Goal: Task Accomplishment & Management: Complete application form

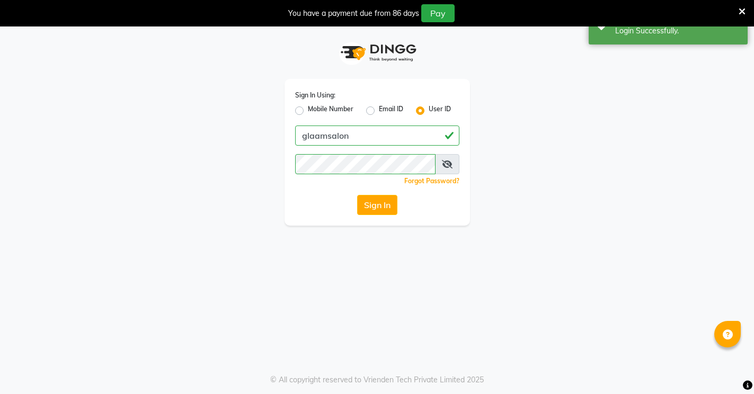
scroll to position [27, 0]
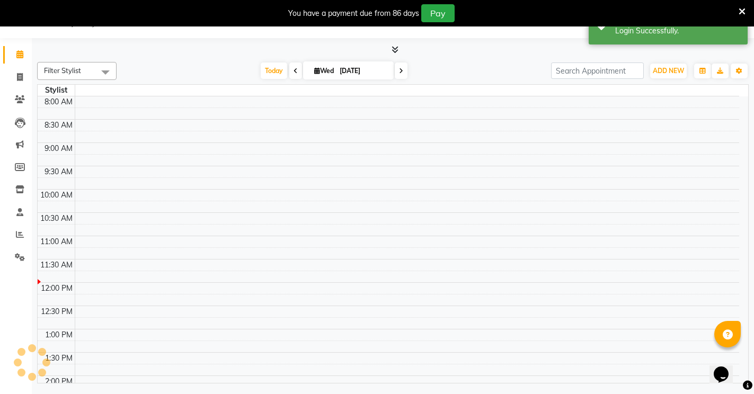
select select "en"
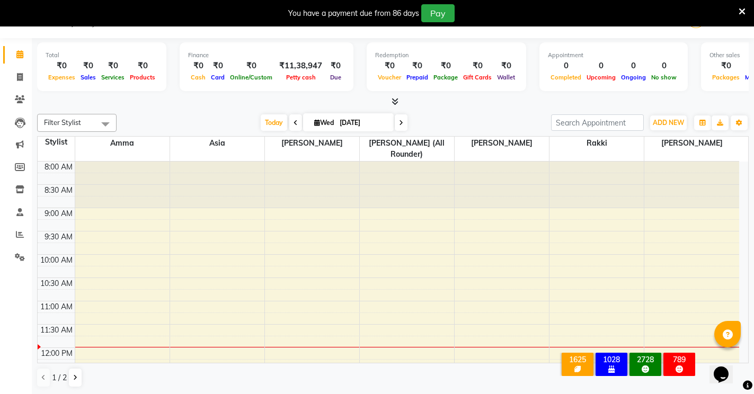
click at [744, 11] on icon at bounding box center [742, 12] width 7 height 10
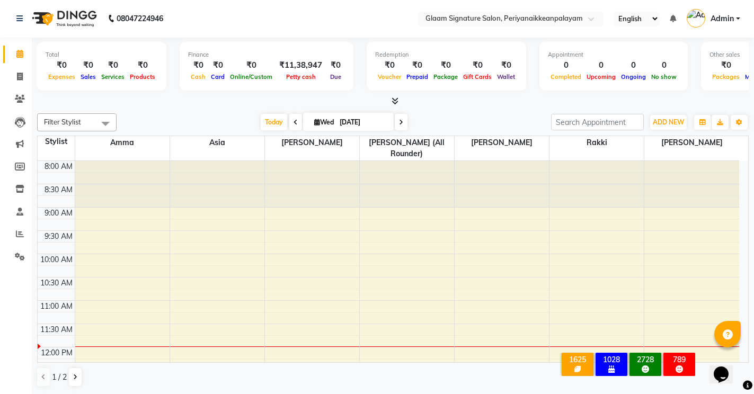
scroll to position [1, 0]
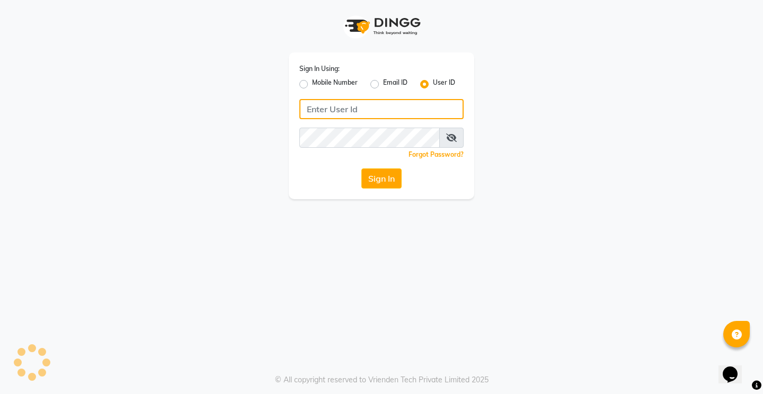
type input "glaamsalon"
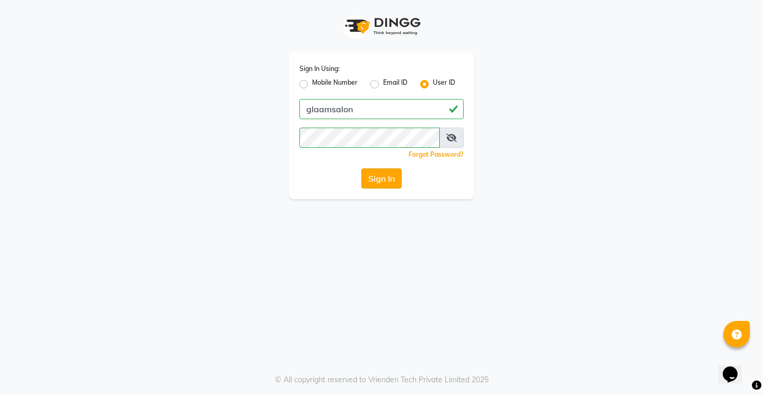
click at [381, 173] on button "Sign In" at bounding box center [382, 179] width 40 height 20
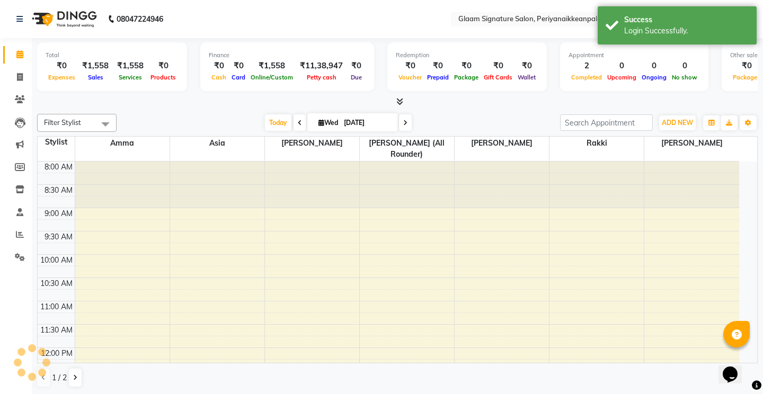
select select "en"
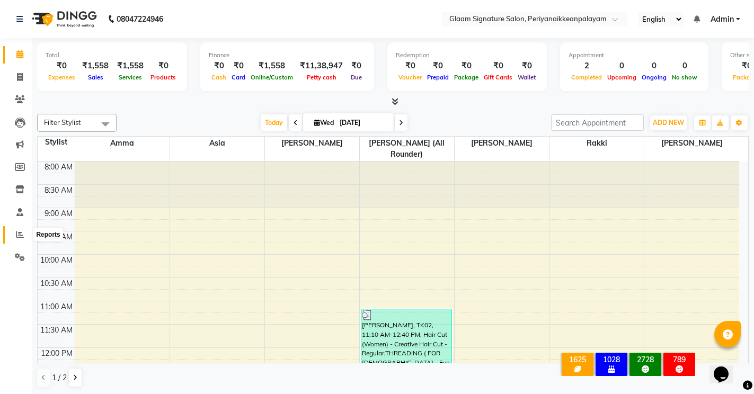
click at [17, 234] on icon at bounding box center [20, 235] width 8 height 8
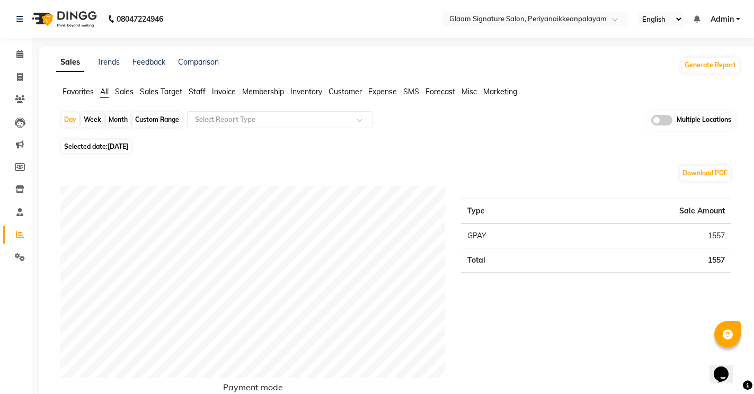
click at [194, 97] on li "Staff" at bounding box center [197, 91] width 17 height 11
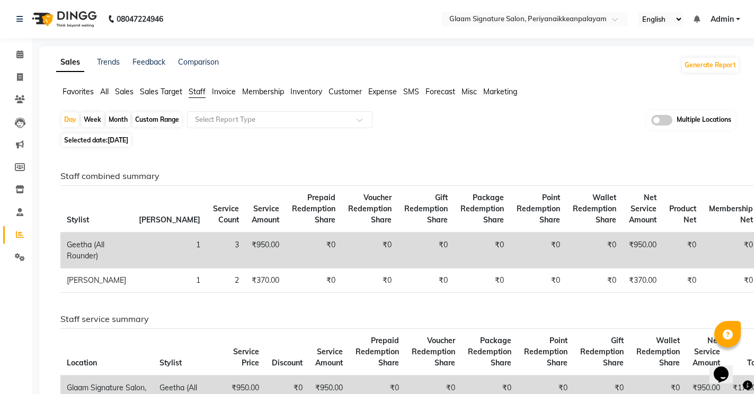
click at [121, 122] on div "Month" at bounding box center [118, 119] width 24 height 15
select select "9"
select select "2025"
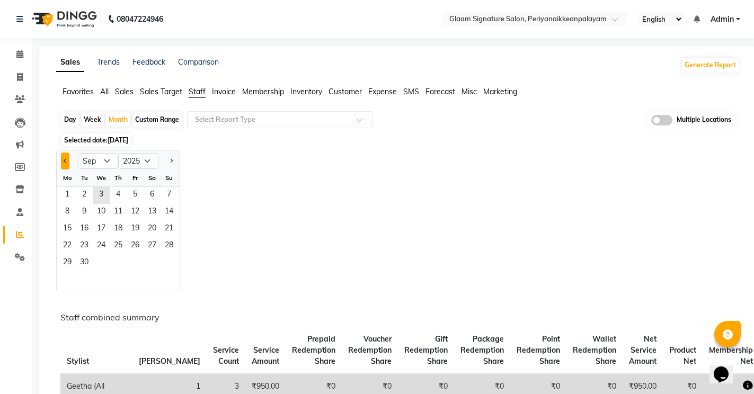
click at [69, 163] on button "Previous month" at bounding box center [65, 161] width 8 height 17
select select "8"
click at [140, 195] on span "1" at bounding box center [135, 195] width 17 height 17
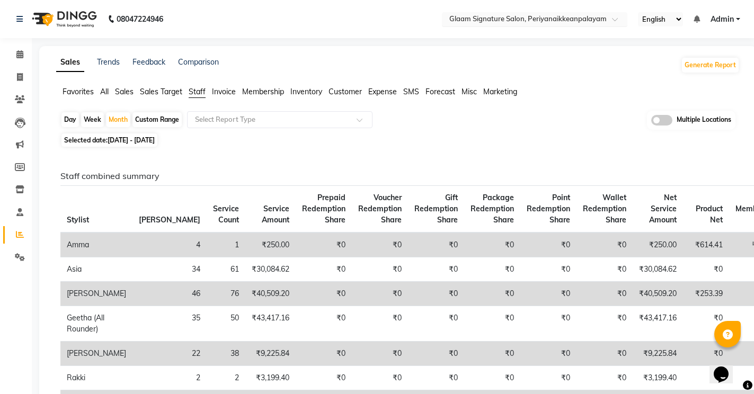
click at [544, 22] on input "text" at bounding box center [524, 20] width 154 height 11
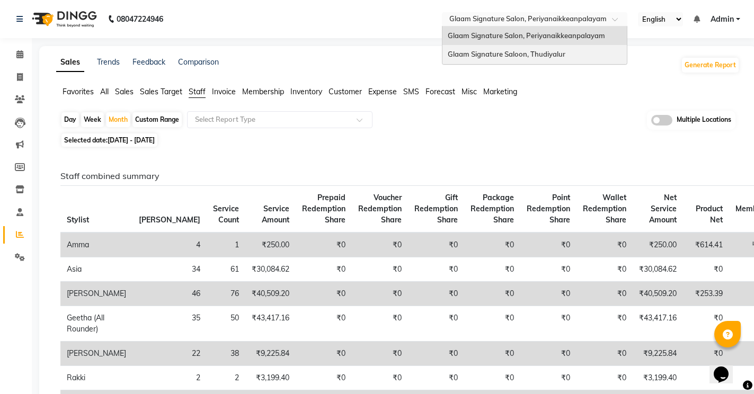
click at [531, 53] on span "Glaam Signature Saloon, Thudiyalur" at bounding box center [507, 54] width 118 height 8
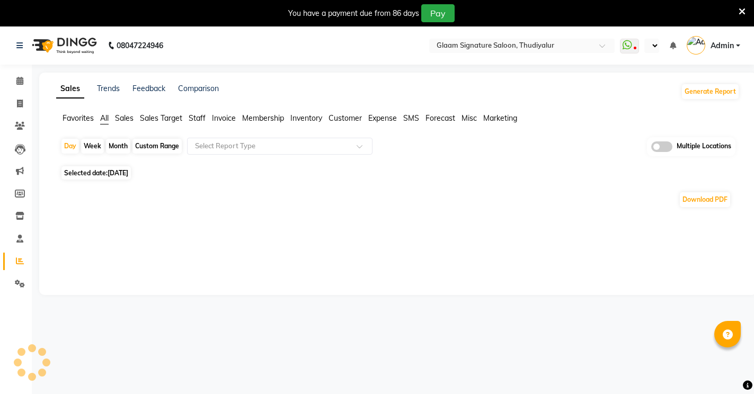
select select "en"
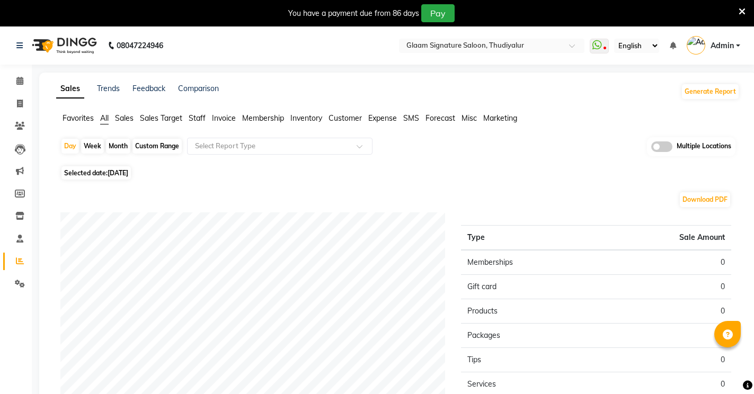
click at [197, 116] on span "Staff" at bounding box center [197, 118] width 17 height 10
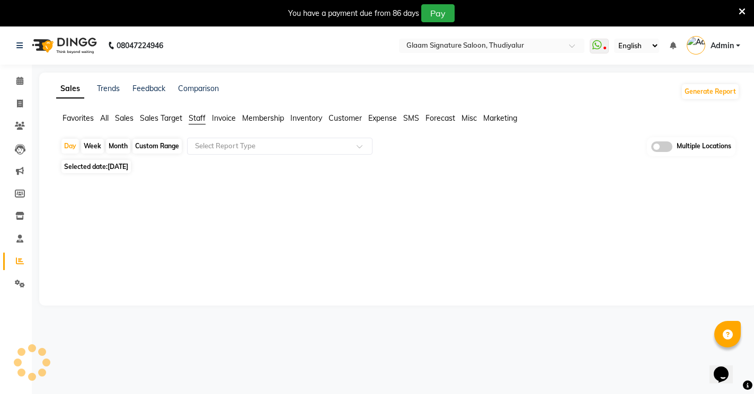
click at [121, 147] on div "Month" at bounding box center [118, 146] width 24 height 15
select select "9"
select select "2025"
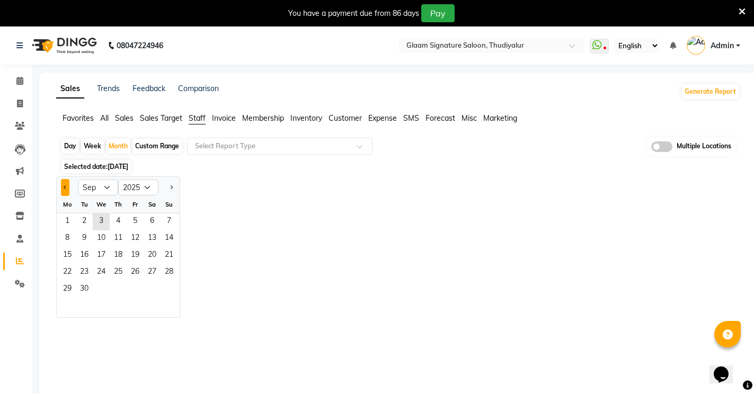
click at [64, 187] on span "Previous month" at bounding box center [66, 187] width 4 height 4
select select "8"
click at [133, 222] on span "1" at bounding box center [135, 222] width 17 height 17
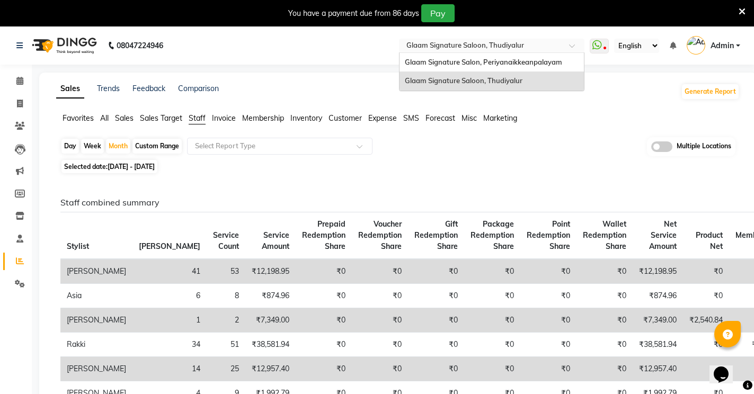
click at [467, 47] on input "text" at bounding box center [481, 46] width 154 height 11
click at [477, 56] on div "Glaam Signature Salon, Periyanaikkeanpalayam" at bounding box center [492, 62] width 184 height 19
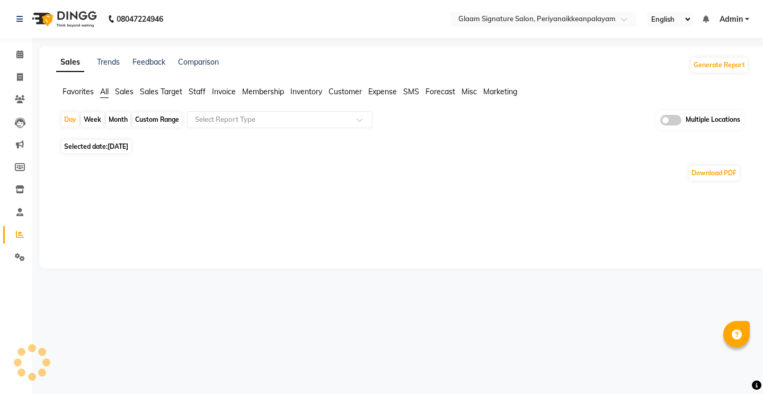
select select "en"
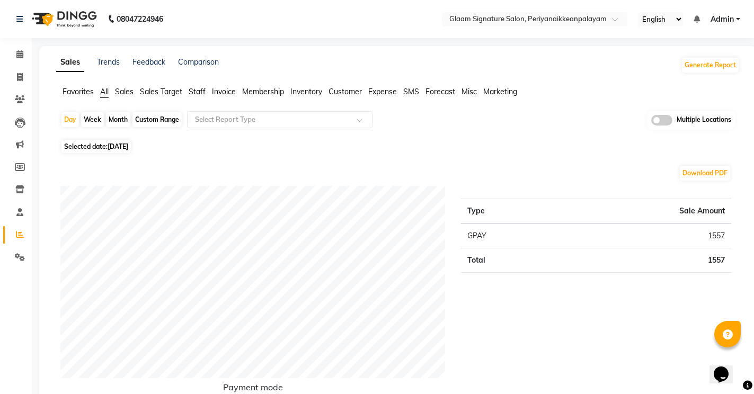
click at [199, 92] on span "Staff" at bounding box center [197, 92] width 17 height 10
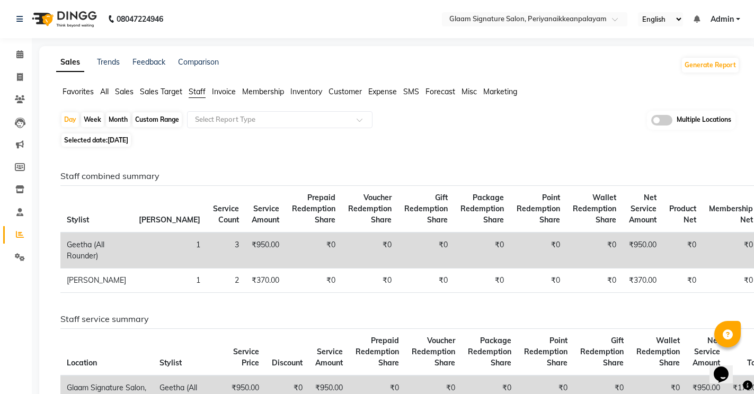
click at [121, 120] on div "Month" at bounding box center [118, 119] width 24 height 15
select select "9"
select select "2025"
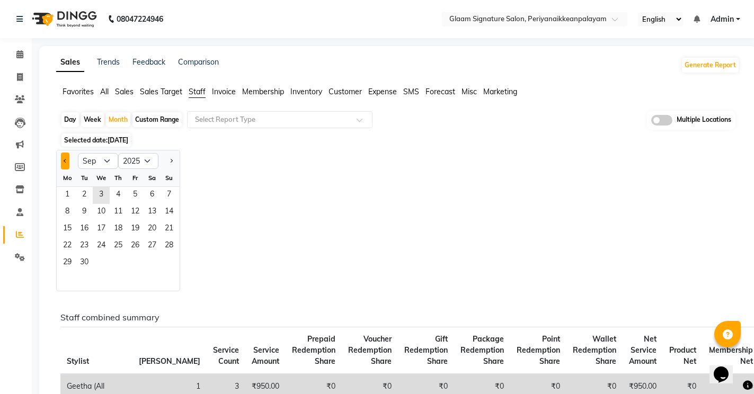
click at [63, 161] on button "Previous month" at bounding box center [65, 161] width 8 height 17
select select "8"
click at [140, 192] on span "1" at bounding box center [135, 195] width 17 height 17
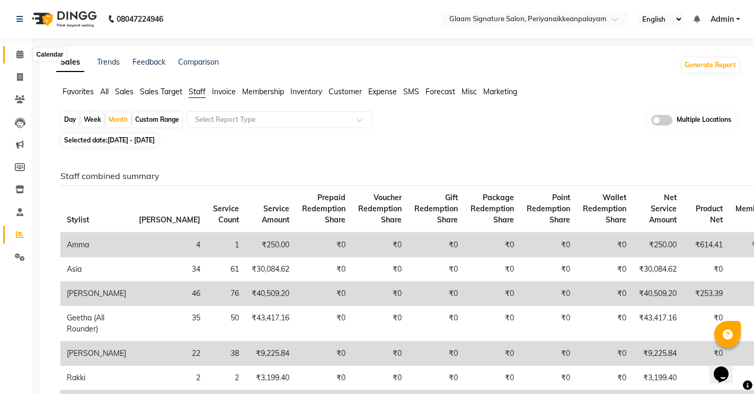
click at [22, 57] on icon at bounding box center [19, 54] width 7 height 8
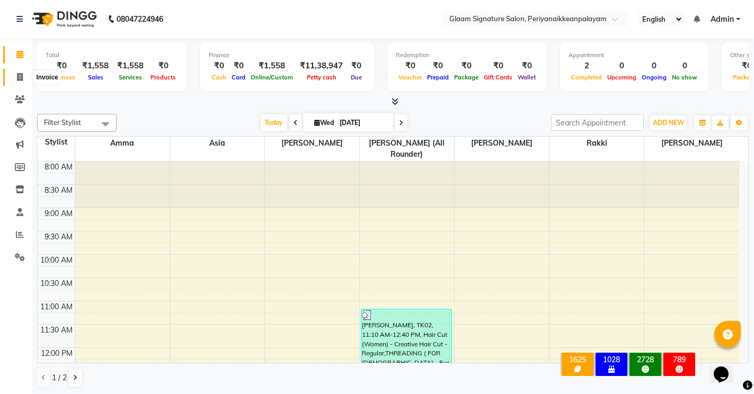
click at [17, 78] on icon at bounding box center [20, 77] width 6 height 8
select select "4039"
select select "service"
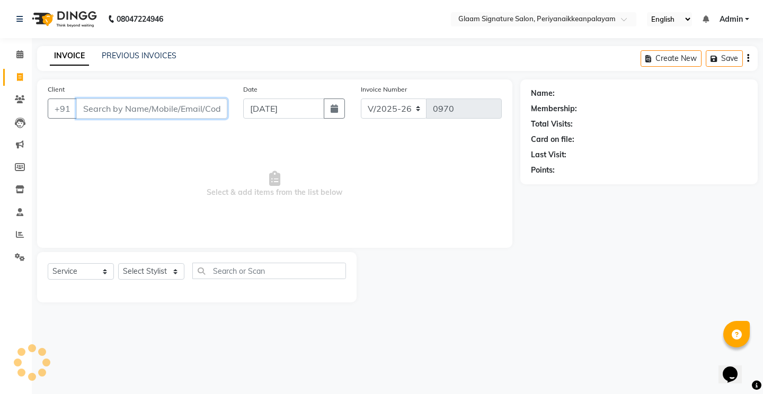
click at [111, 117] on input "Client" at bounding box center [151, 109] width 151 height 20
click at [110, 109] on input "9500899626" at bounding box center [124, 109] width 97 height 20
type input "9500899626"
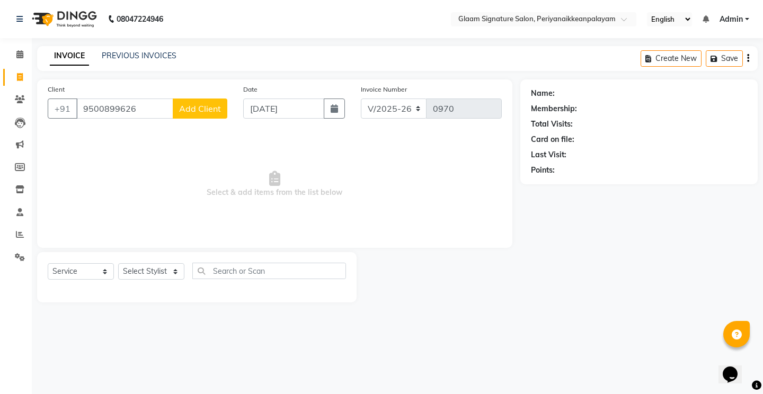
click at [187, 113] on span "Add Client" at bounding box center [200, 108] width 42 height 11
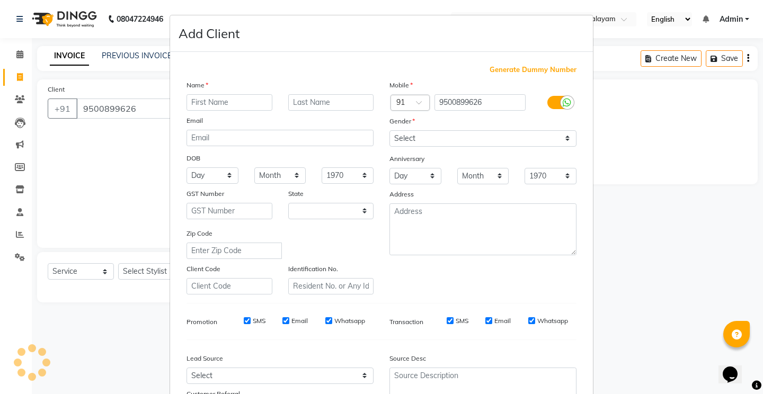
select select "35"
type input "Sreeraj"
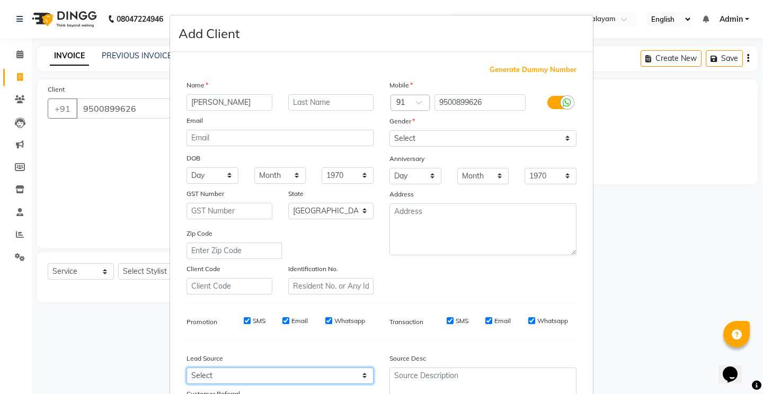
click at [259, 380] on select "Select Walk-in Referral Internet Friend Word of Mouth Advertisement Facebook Ju…" at bounding box center [280, 376] width 187 height 16
select select "28582"
click at [187, 368] on select "Select Walk-in Referral Internet Friend Word of Mouth Advertisement Facebook Ju…" at bounding box center [280, 376] width 187 height 16
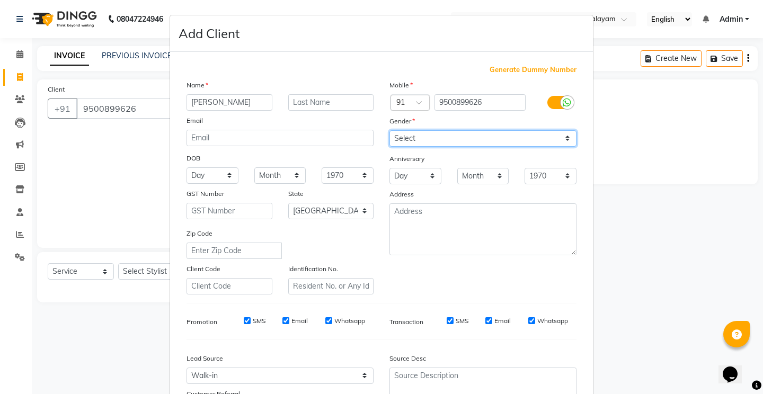
click at [415, 139] on select "Select Male Female Other Prefer Not To Say" at bounding box center [483, 138] width 187 height 16
select select "male"
click at [390, 130] on select "Select Male Female Other Prefer Not To Say" at bounding box center [483, 138] width 187 height 16
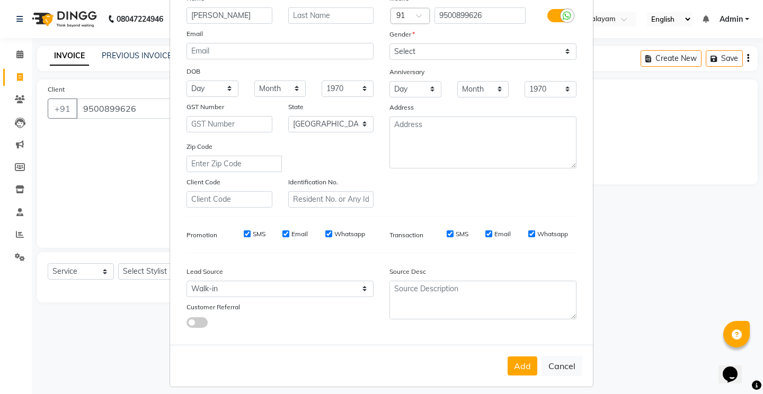
scroll to position [93, 0]
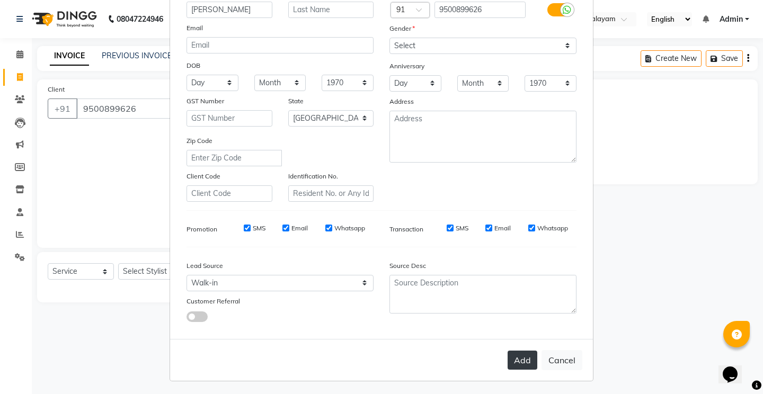
click at [516, 357] on button "Add" at bounding box center [523, 360] width 30 height 19
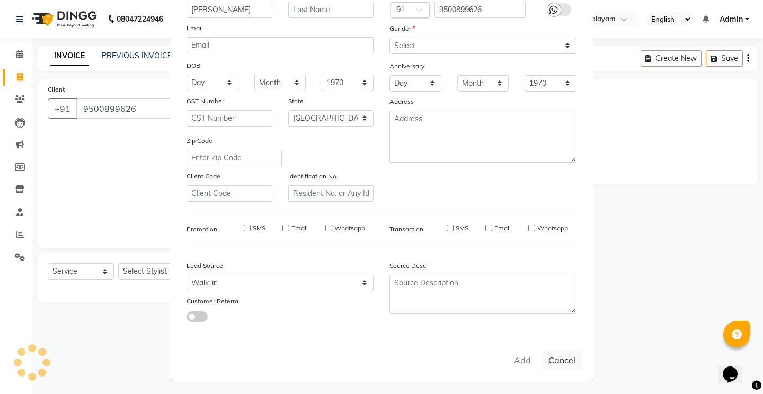
select select
select select "null"
select select
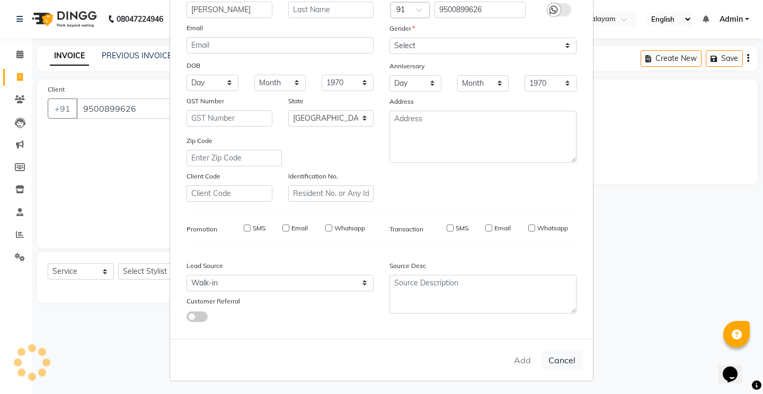
select select
checkbox input "false"
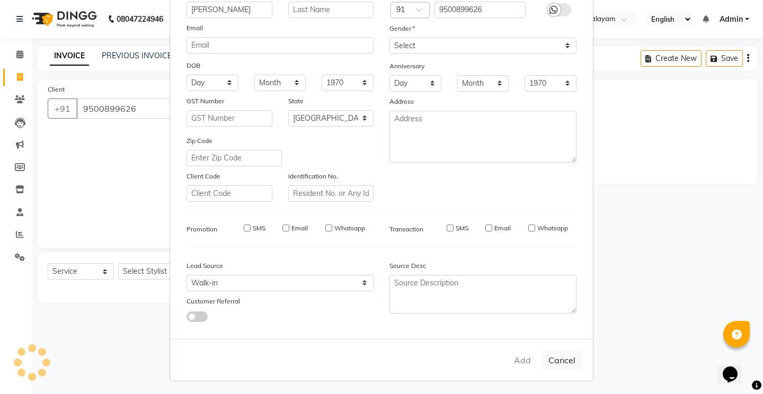
checkbox input "false"
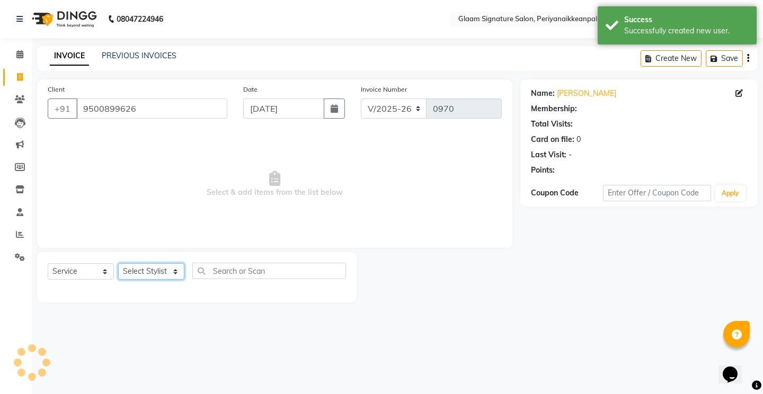
click at [139, 276] on select "Select Stylist Amma Asia Devika geetha (all rounder) MOHAMED SHAHNAWAZ Rakki Sa…" at bounding box center [151, 271] width 66 height 16
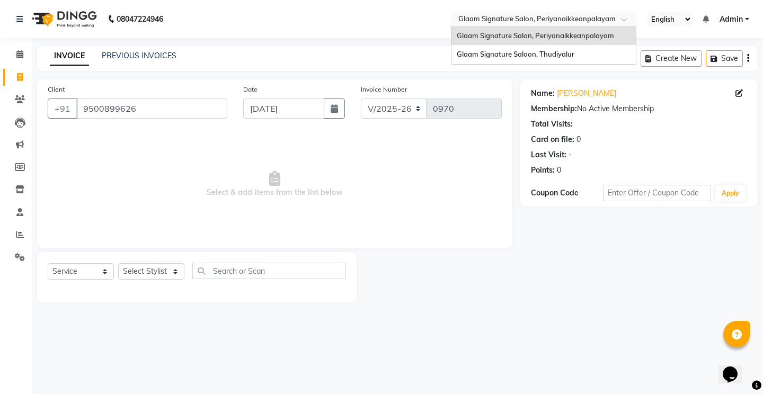
click at [497, 20] on input "text" at bounding box center [533, 20] width 154 height 11
click at [500, 50] on div "Glaam Signature Saloon, Thudiyalur" at bounding box center [544, 54] width 184 height 19
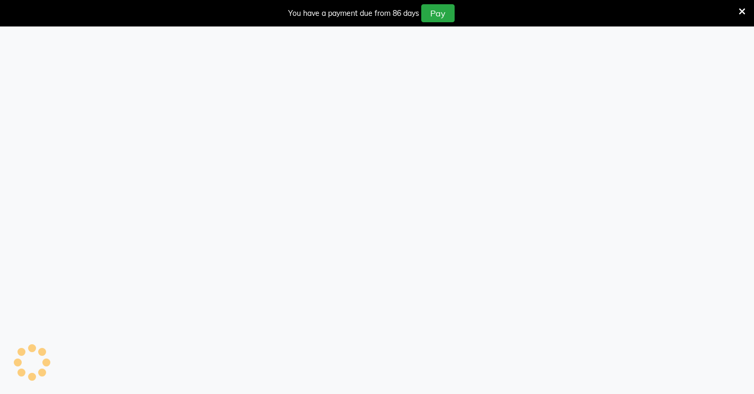
select select "service"
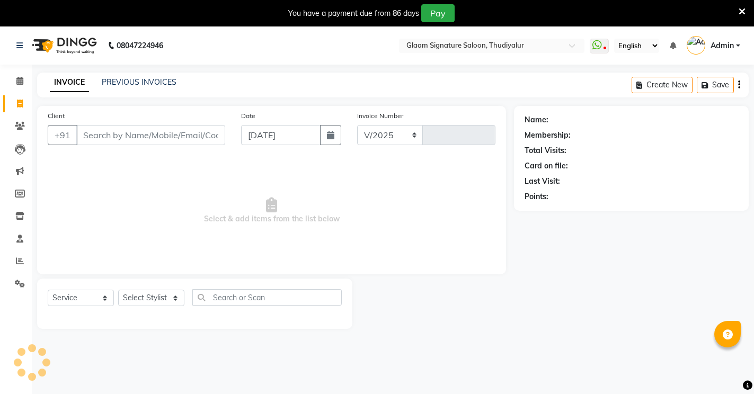
select select "en"
select select "4439"
type input "0556"
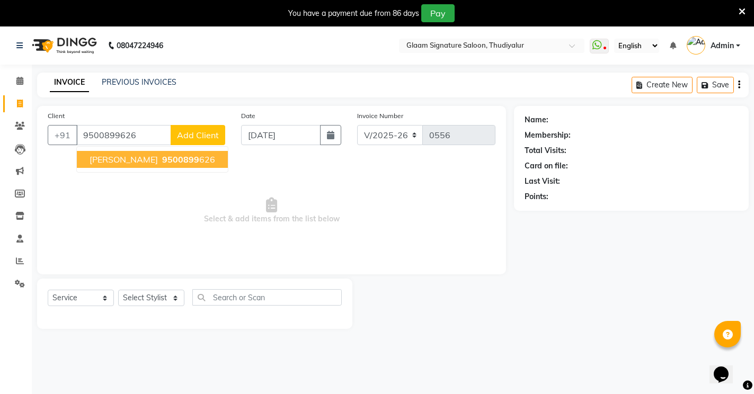
type input "9500899626"
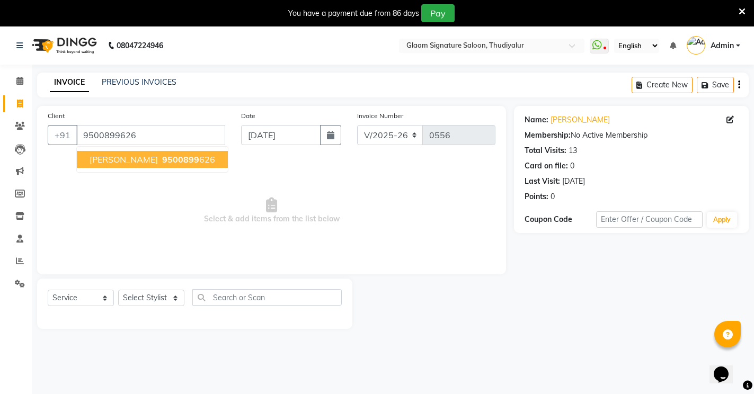
click at [162, 160] on span "9500899" at bounding box center [180, 159] width 37 height 11
click at [148, 159] on span "Select & add items from the list below" at bounding box center [272, 211] width 448 height 106
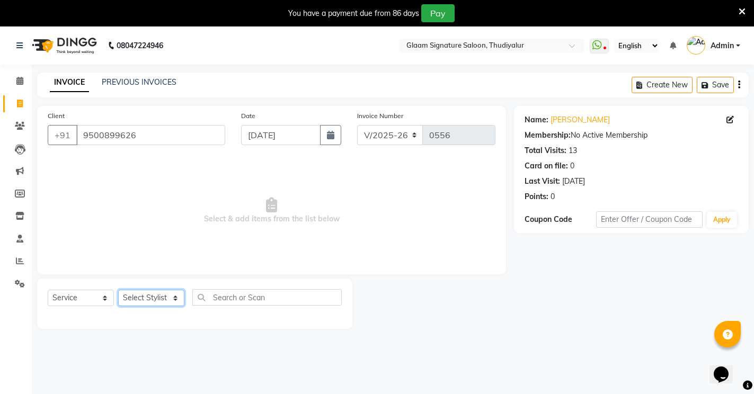
click at [161, 299] on select "Select Stylist Arif Asia Geetha Pnp Rakki saranya Saraswathi Madam Saravanan Vi…" at bounding box center [151, 298] width 66 height 16
select select "88190"
click at [118, 290] on select "Select Stylist Arif Asia Geetha Pnp Rakki saranya Saraswathi Madam Saravanan Vi…" at bounding box center [151, 298] width 66 height 16
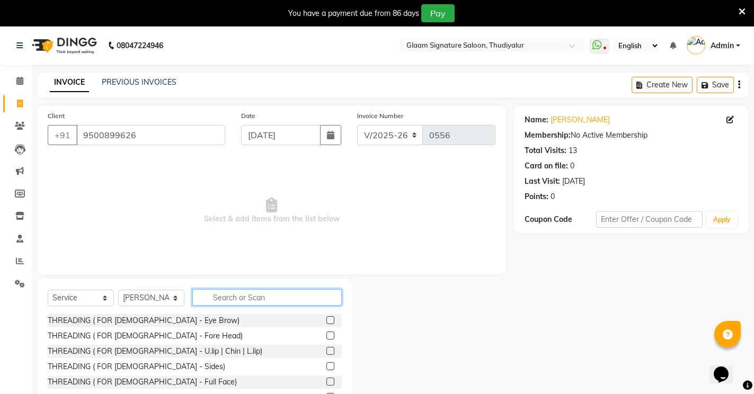
click at [217, 295] on input "text" at bounding box center [266, 297] width 149 height 16
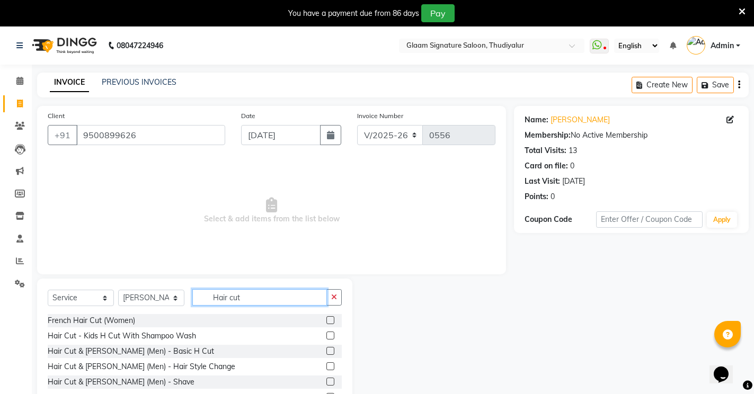
type input "Hair cut"
click at [327, 351] on label at bounding box center [331, 351] width 8 height 8
click at [327, 351] on input "checkbox" at bounding box center [330, 351] width 7 height 7
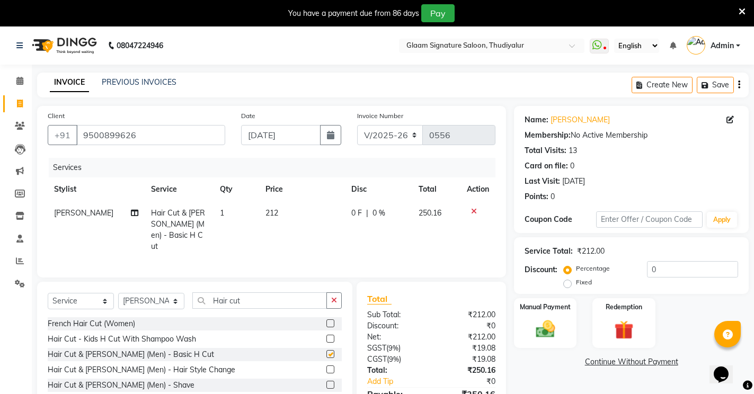
checkbox input "false"
click at [327, 381] on label at bounding box center [331, 385] width 8 height 8
click at [327, 382] on input "checkbox" at bounding box center [330, 385] width 7 height 7
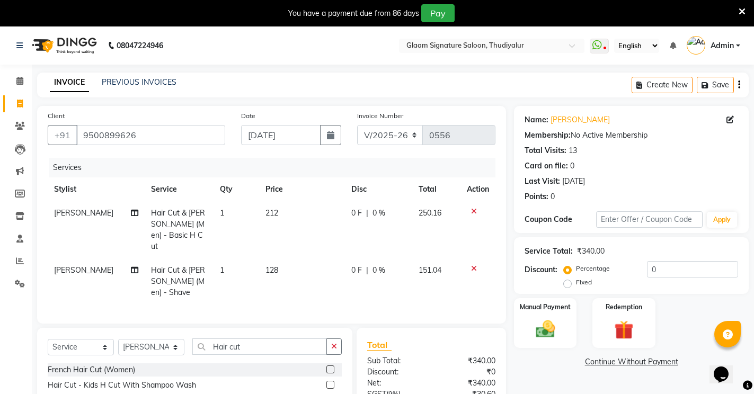
checkbox input "false"
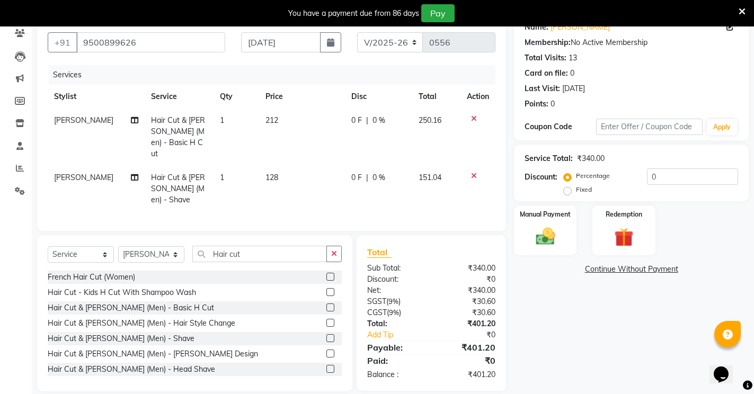
click at [576, 192] on label "Fixed" at bounding box center [584, 190] width 16 height 10
click at [569, 192] on input "Fixed" at bounding box center [569, 189] width 7 height 7
radio input "true"
click at [647, 176] on input "0" at bounding box center [692, 177] width 91 height 16
type input "1.20"
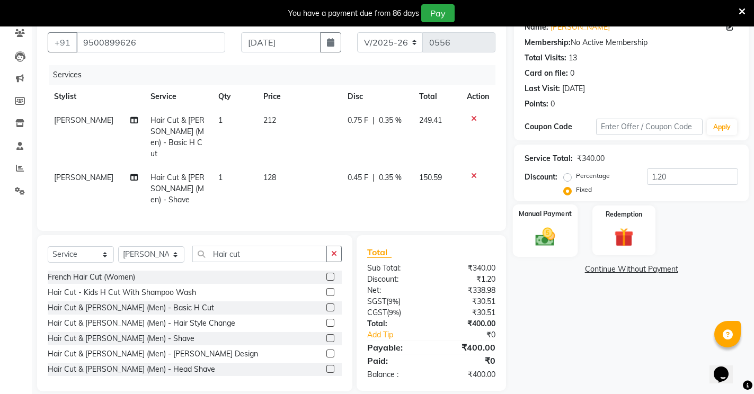
click at [542, 240] on img at bounding box center [546, 236] width 32 height 23
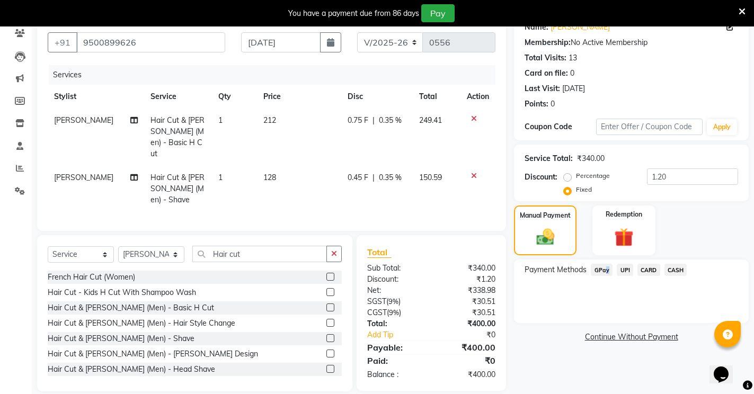
click at [604, 271] on span "GPay" at bounding box center [602, 270] width 22 height 12
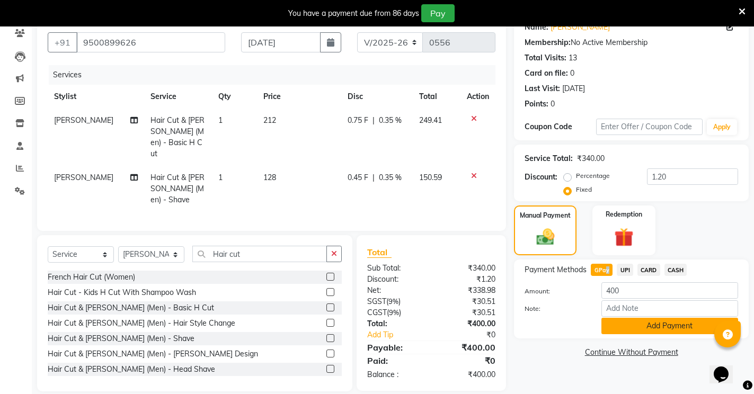
click at [643, 327] on button "Add Payment" at bounding box center [670, 326] width 137 height 16
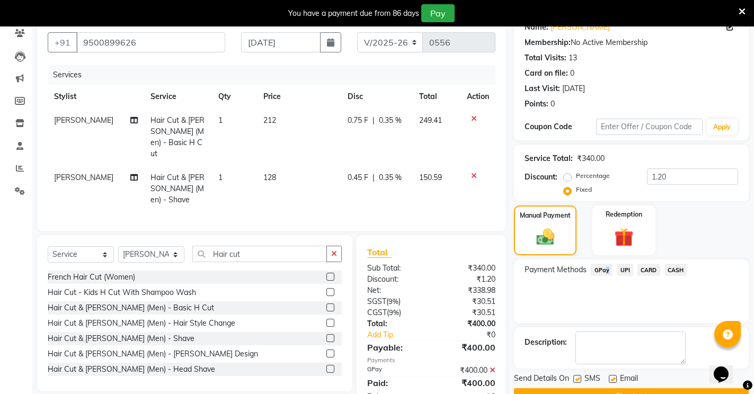
click at [654, 390] on button "Checkout" at bounding box center [631, 397] width 235 height 16
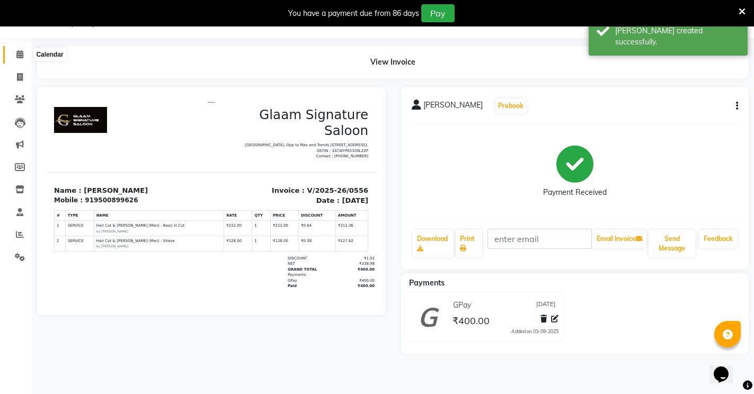
click at [19, 56] on icon at bounding box center [19, 54] width 7 height 8
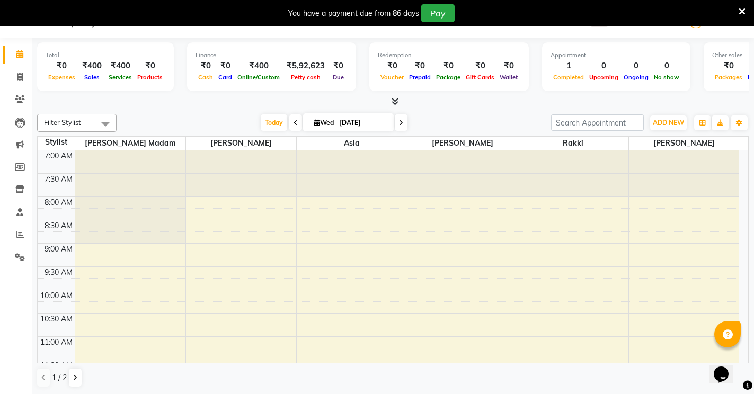
click at [741, 11] on icon at bounding box center [742, 12] width 7 height 10
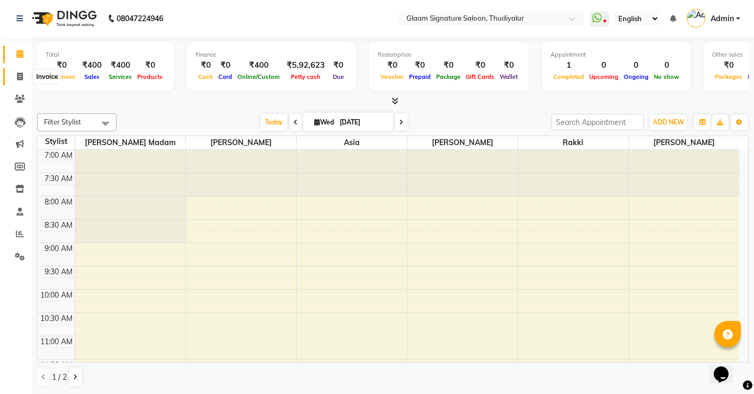
click at [20, 76] on icon at bounding box center [20, 77] width 6 height 8
select select "service"
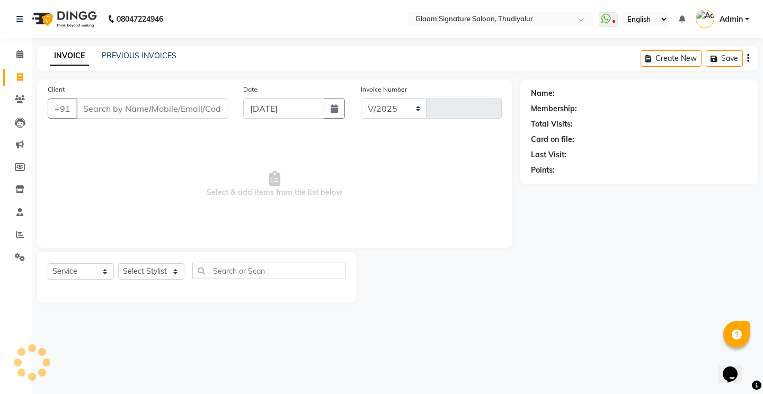
select select "4439"
type input "0557"
click at [136, 56] on link "PREVIOUS INVOICES" at bounding box center [139, 56] width 75 height 10
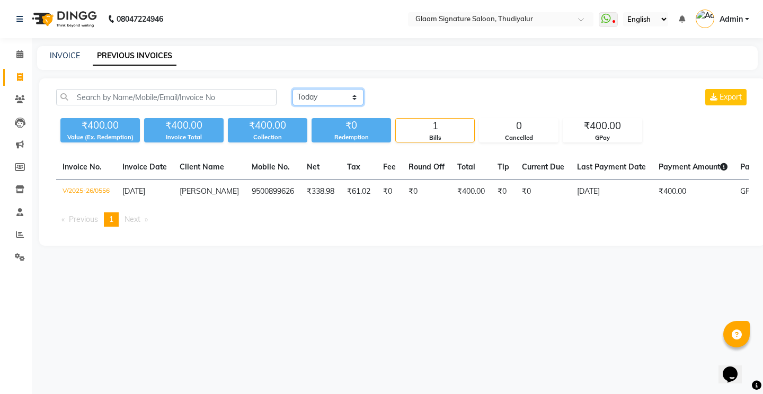
click at [335, 101] on select "Today Yesterday Custom Range" at bounding box center [328, 97] width 71 height 16
select select "range"
click at [293, 89] on select "Today Yesterday Custom Range" at bounding box center [328, 97] width 71 height 16
click at [425, 101] on input "[DATE]" at bounding box center [414, 97] width 74 height 15
select select "9"
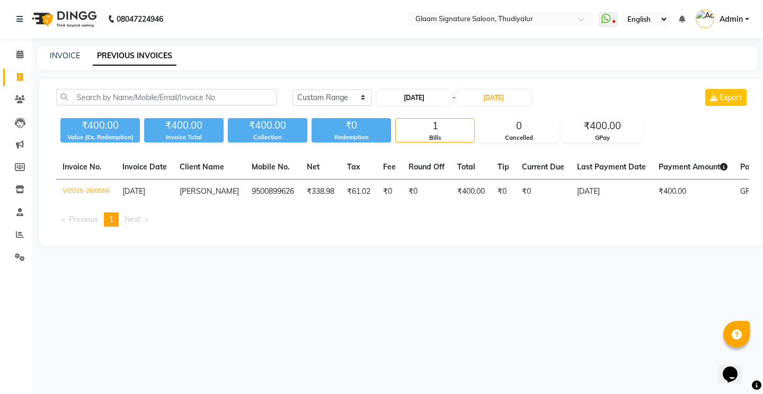
select select "2025"
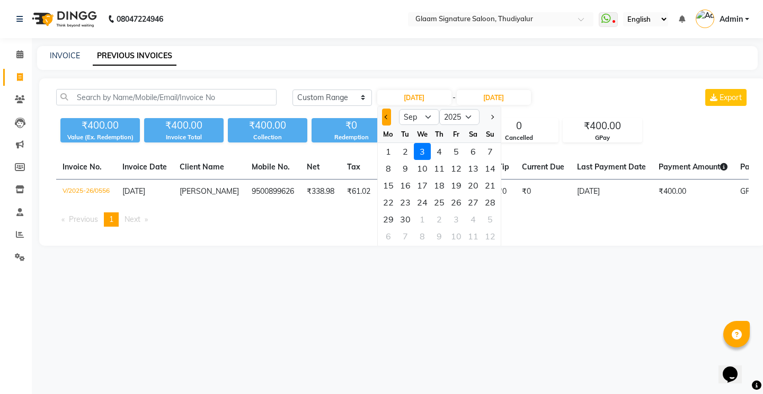
click at [388, 119] on button "Previous month" at bounding box center [386, 117] width 9 height 17
select select "8"
click at [488, 220] on div "31" at bounding box center [490, 219] width 17 height 17
type input "31-08-2025"
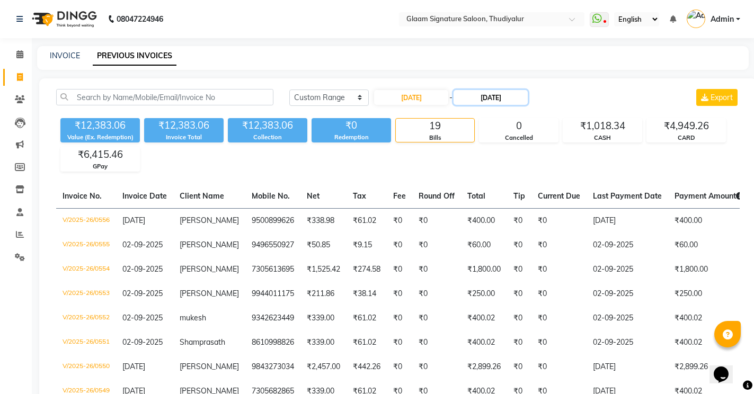
click at [480, 94] on input "[DATE]" at bounding box center [491, 97] width 74 height 15
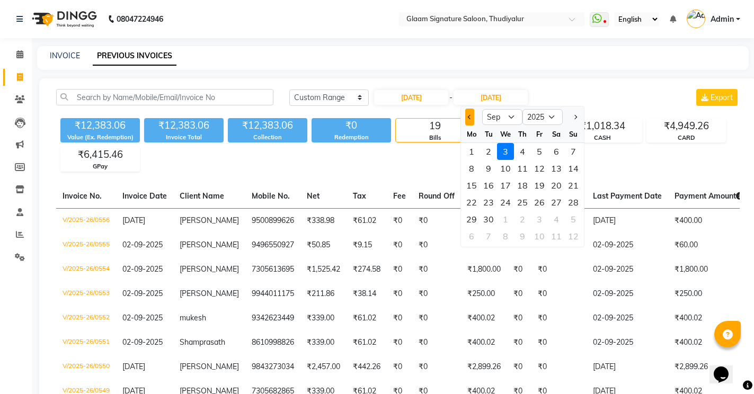
click at [474, 120] on button "Previous month" at bounding box center [469, 117] width 9 height 17
select select "8"
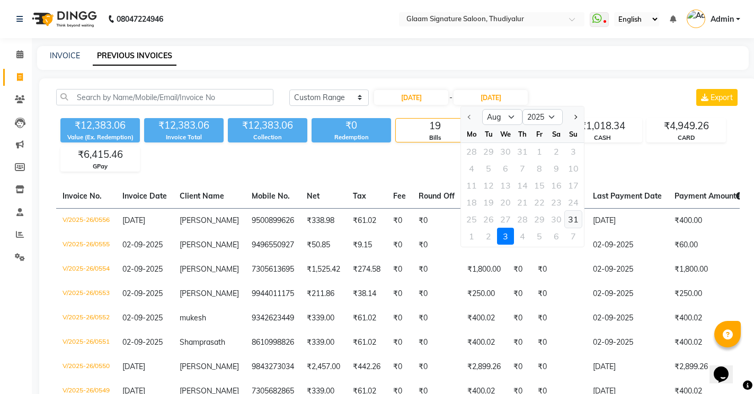
click at [578, 220] on div "31" at bounding box center [573, 219] width 17 height 17
type input "31-08-2025"
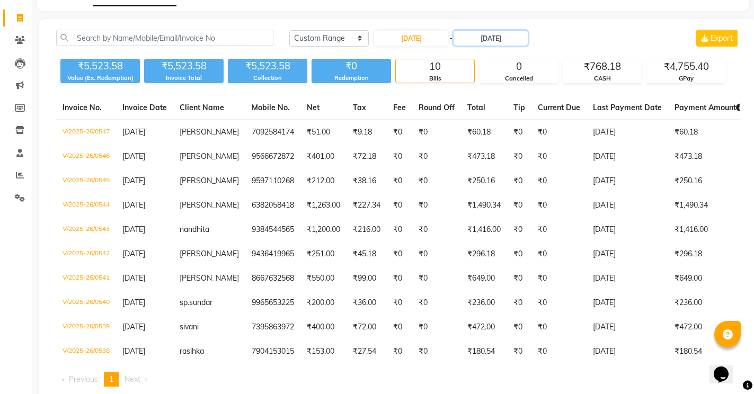
scroll to position [61, 0]
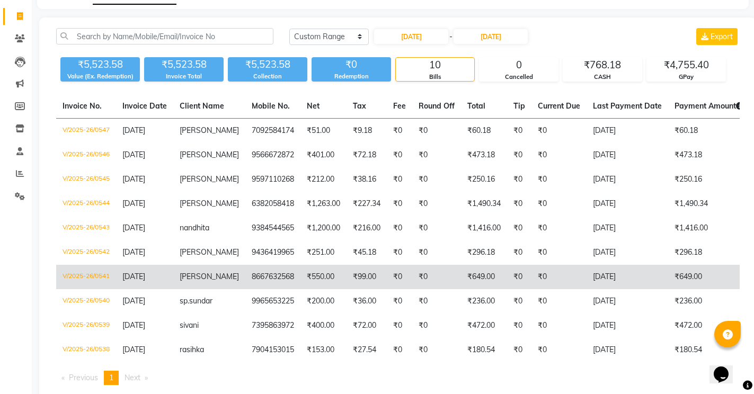
click at [461, 277] on td "₹649.00" at bounding box center [484, 277] width 46 height 24
click at [264, 280] on td "8667632568" at bounding box center [272, 277] width 55 height 24
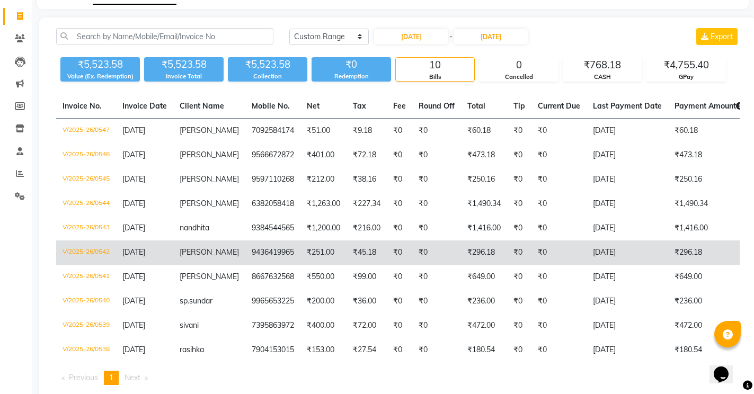
click at [249, 255] on td "9436419965" at bounding box center [272, 253] width 55 height 24
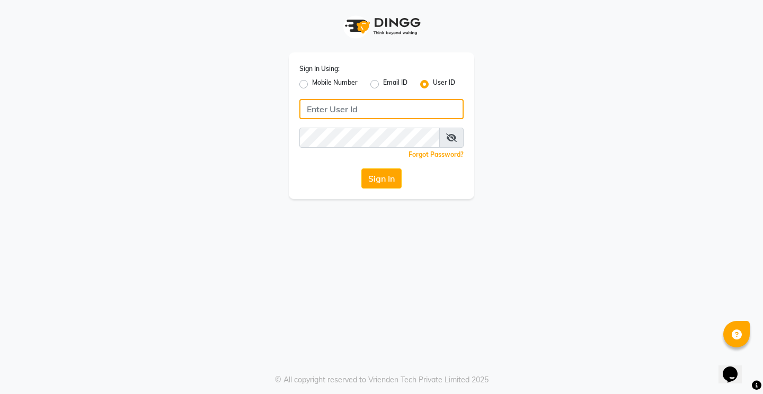
type input "glaamsalon"
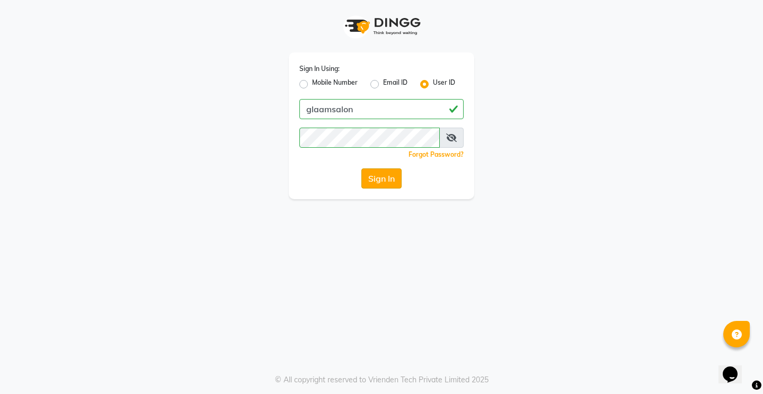
click at [391, 187] on button "Sign In" at bounding box center [382, 179] width 40 height 20
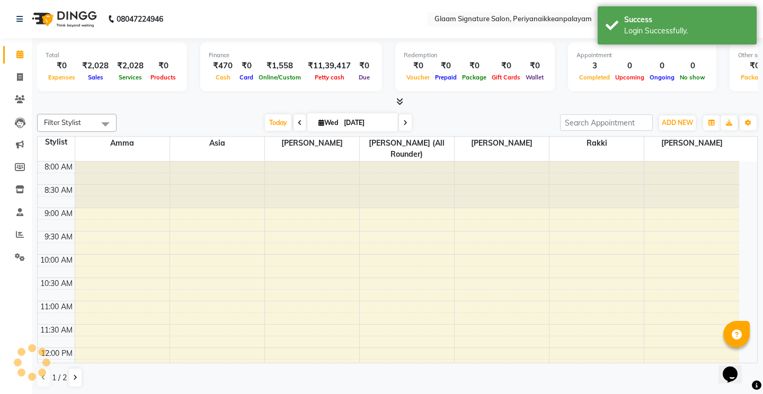
select select "en"
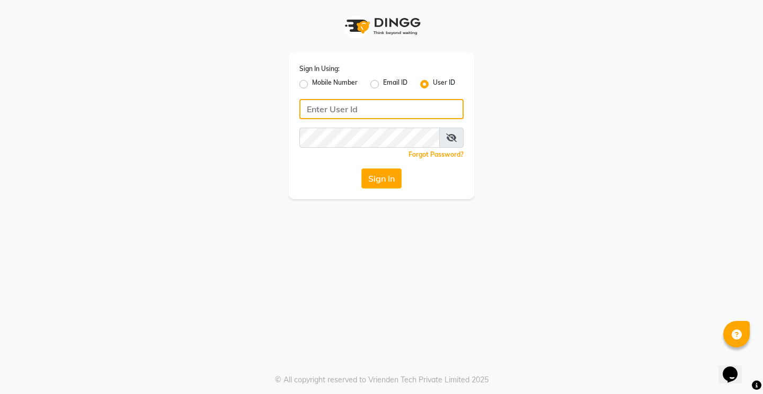
type input "glaamsalon"
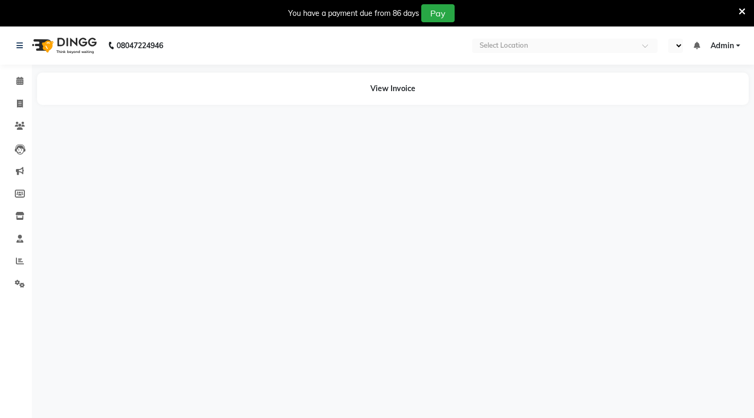
select select "en"
